Goal: Transaction & Acquisition: Purchase product/service

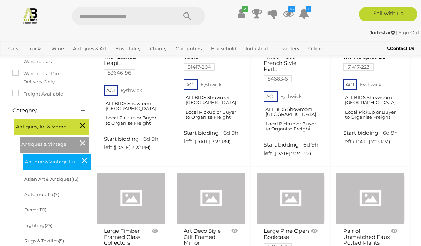
scroll to position [137, 0]
click at [0, 0] on link "Art" at bounding box center [0, 0] width 0 height 0
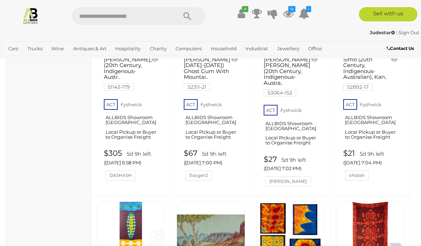
scroll to position [2337, 0]
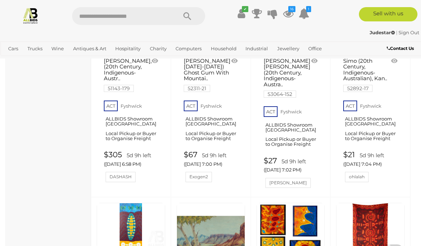
click at [291, 9] on icon "16" at bounding box center [291, 9] width 7 height 6
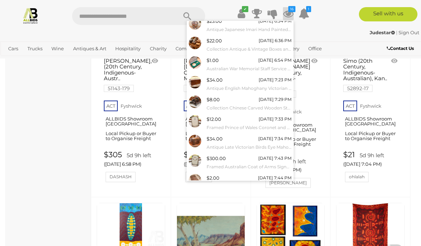
scroll to position [44, 0]
click at [249, 135] on div "$34.00 23/09/2025 7:34 PM Antique Late Victorian Birds Eye Mahogany Veneer Marq…" at bounding box center [249, 143] width 85 height 16
click at [408, 85] on div at bounding box center [210, 123] width 421 height 246
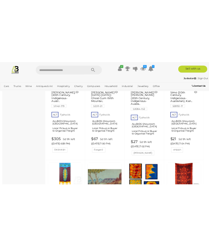
scroll to position [9673, 0]
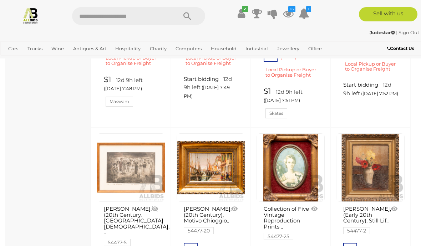
scroll to position [1962, 0]
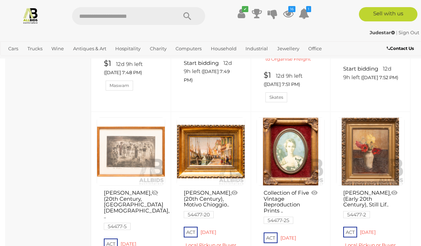
click at [145, 134] on link at bounding box center [131, 151] width 69 height 69
